Goal: Find contact information: Find contact information

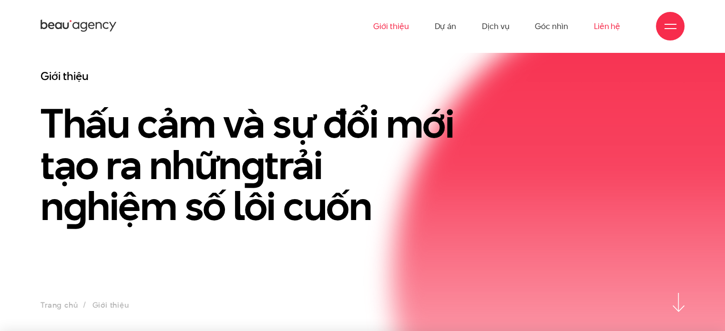
click at [595, 26] on link "Liên hệ" at bounding box center [607, 26] width 26 height 52
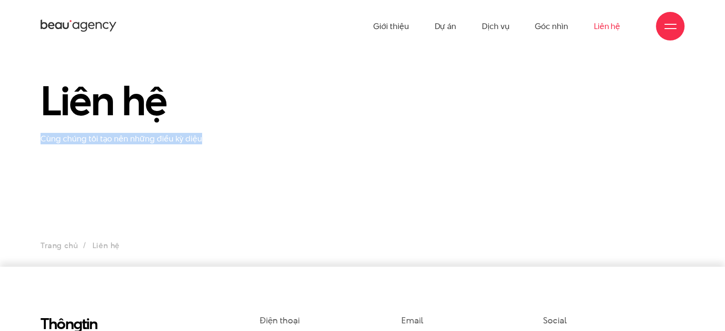
drag, startPoint x: 40, startPoint y: 135, endPoint x: 261, endPoint y: 141, distance: 220.7
click at [261, 141] on div "Liên hệ Cùng chúng tôi tạo nên những điều kỳ diệu" at bounding box center [362, 111] width 658 height 65
copy p "Cùng chúng tôi tạo nên những điều kỳ diệu"
